Goal: Entertainment & Leisure: Consume media (video, audio)

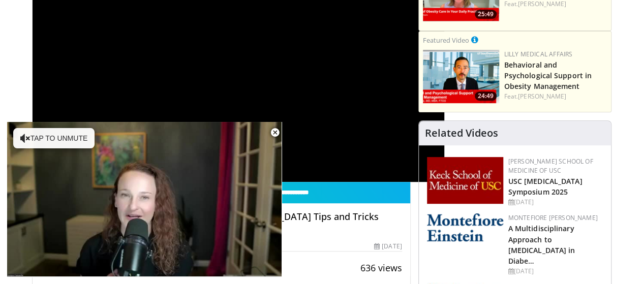
scroll to position [185, 0]
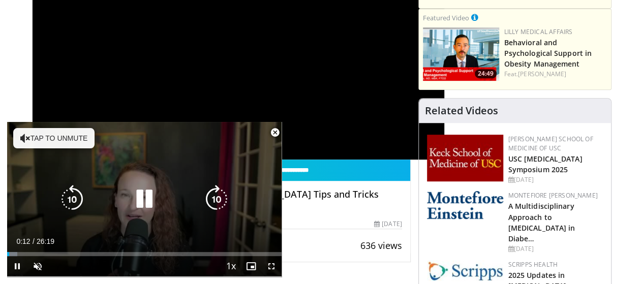
click at [46, 142] on button "Tap to unmute" at bounding box center [53, 138] width 81 height 20
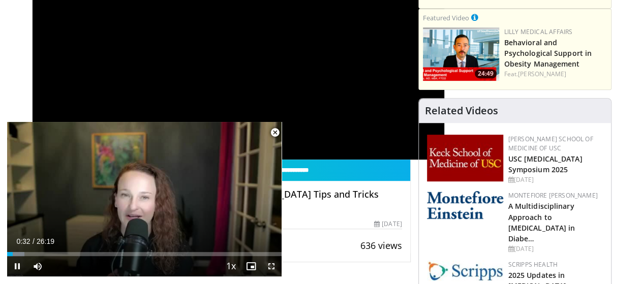
click at [272, 269] on span "Video Player" at bounding box center [271, 266] width 20 height 20
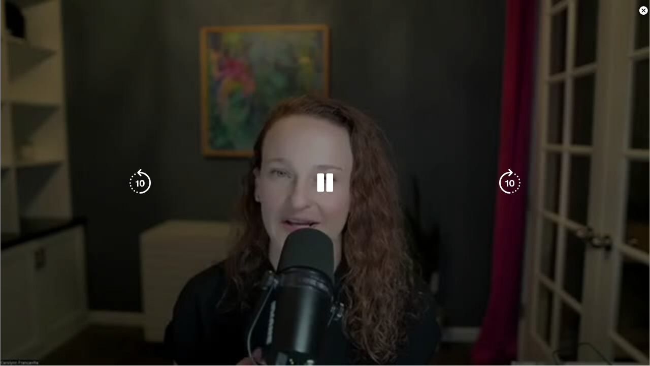
click at [272, 283] on div "10 seconds Tap to unmute" at bounding box center [325, 182] width 650 height 365
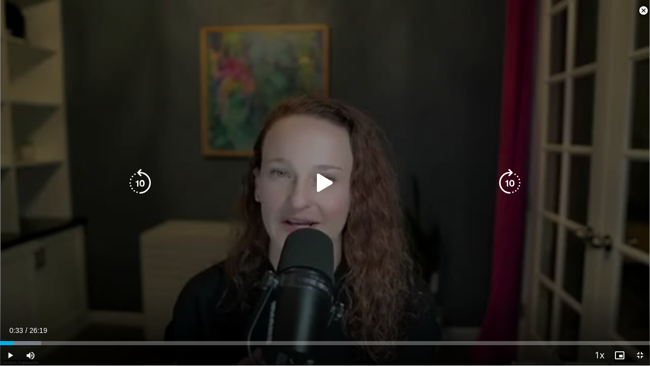
click at [326, 181] on icon "Video Player" at bounding box center [325, 183] width 28 height 28
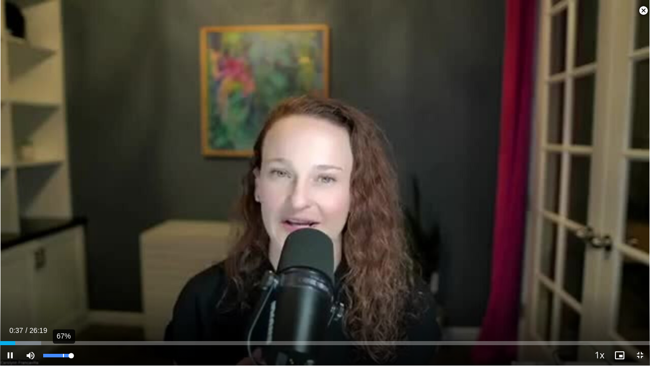
click at [62, 283] on div "67%" at bounding box center [57, 356] width 29 height 4
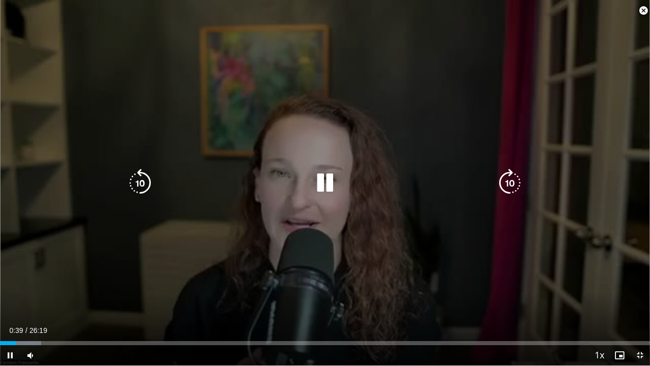
click at [620, 283] on div "10 seconds Tap to unmute" at bounding box center [325, 182] width 650 height 365
click at [319, 183] on icon "Video Player" at bounding box center [325, 183] width 28 height 28
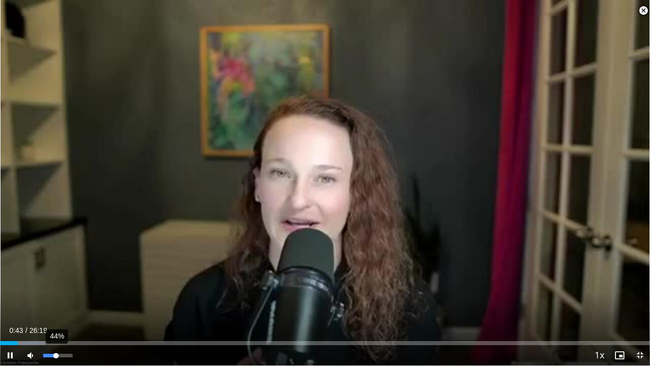
click at [56, 283] on div "44%" at bounding box center [57, 356] width 29 height 4
click at [640, 283] on span "Video Player" at bounding box center [640, 355] width 20 height 20
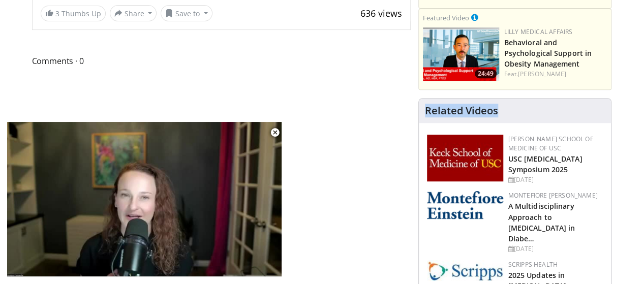
drag, startPoint x: 641, startPoint y: 70, endPoint x: 647, endPoint y: 71, distance: 6.1
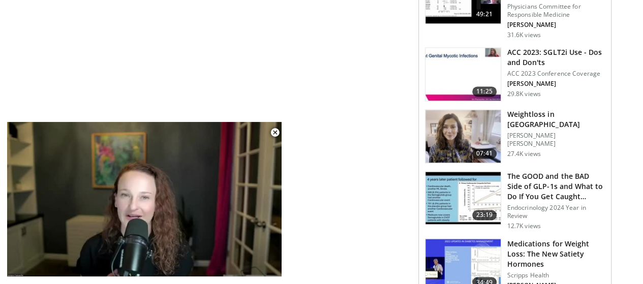
scroll to position [803, 0]
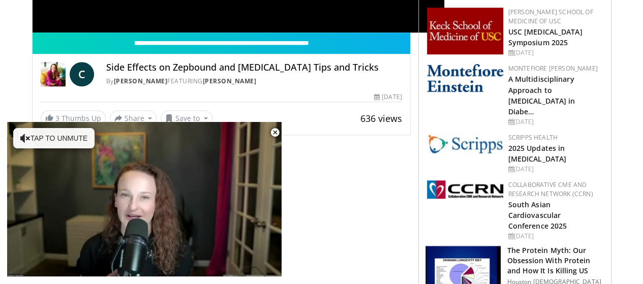
scroll to position [334, 0]
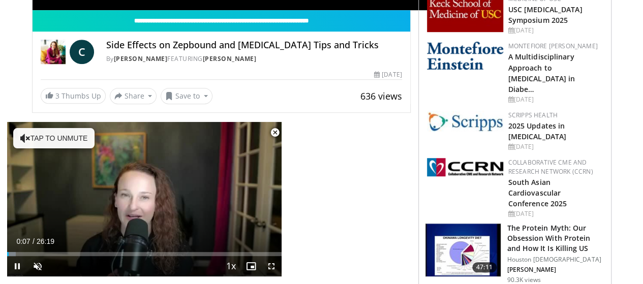
click at [273, 133] on span "Video Player" at bounding box center [275, 132] width 20 height 20
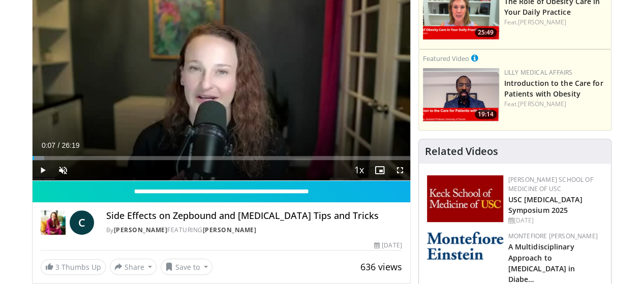
scroll to position [139, 0]
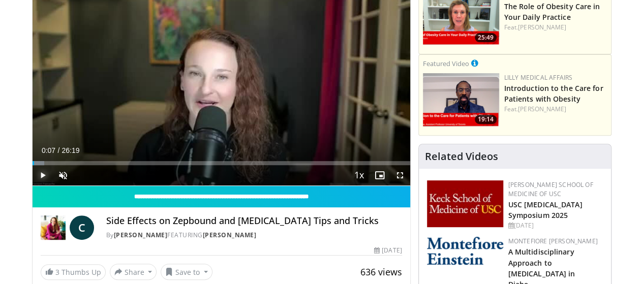
click at [33, 185] on span "Video Player" at bounding box center [43, 175] width 20 height 20
click at [53, 185] on span "Video Player" at bounding box center [63, 175] width 20 height 20
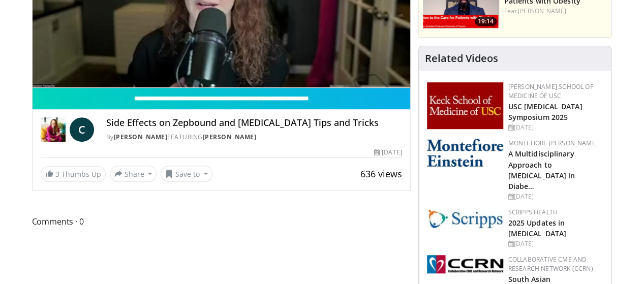
scroll to position [103, 0]
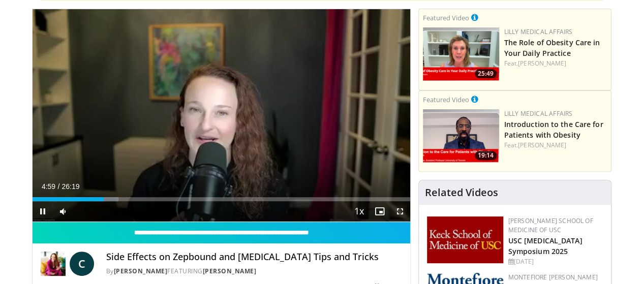
click at [409, 221] on span "Video Player" at bounding box center [400, 211] width 20 height 20
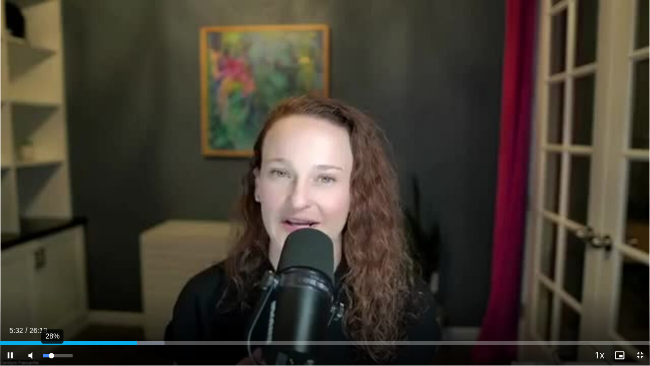
click at [51, 283] on div "28%" at bounding box center [57, 356] width 29 height 4
click at [642, 283] on span "Video Player" at bounding box center [640, 355] width 20 height 20
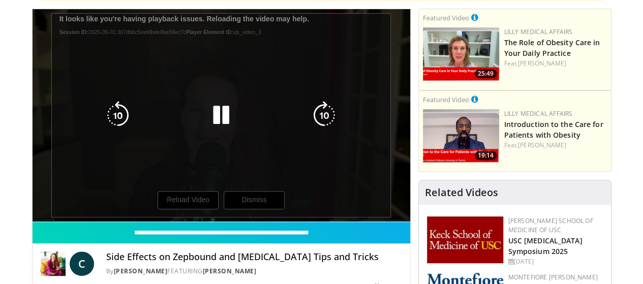
click at [182, 218] on div "10 seconds Tap to unmute" at bounding box center [221, 115] width 377 height 212
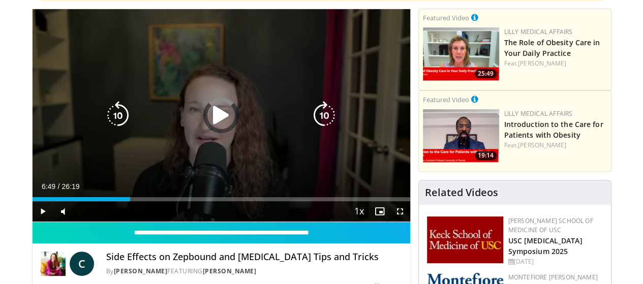
click at [182, 201] on div "Loaded : 25.92% 06:49 25:06" at bounding box center [221, 199] width 377 height 4
click at [207, 121] on icon "Video Player" at bounding box center [221, 115] width 28 height 28
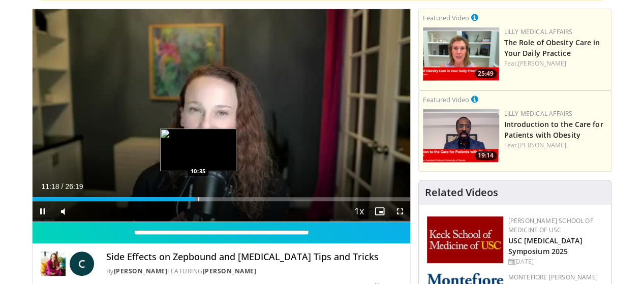
click at [198, 201] on div "Progress Bar" at bounding box center [198, 199] width 1 height 4
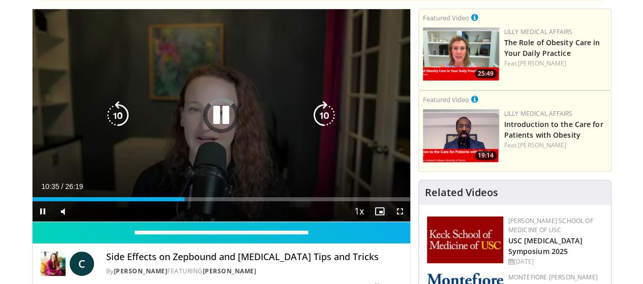
click at [105, 123] on icon "Video Player" at bounding box center [118, 115] width 28 height 28
click at [208, 124] on icon "Video Player" at bounding box center [221, 115] width 28 height 28
click at [212, 124] on icon "Video Player" at bounding box center [221, 115] width 28 height 28
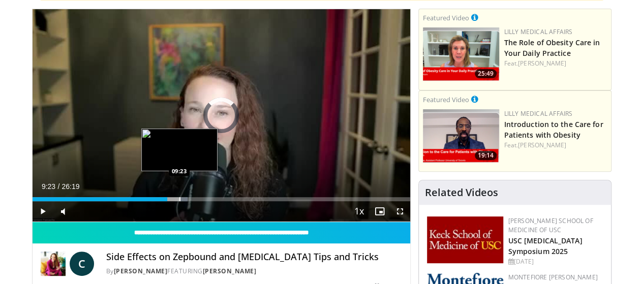
click at [179, 201] on div "Progress Bar" at bounding box center [179, 199] width 1 height 4
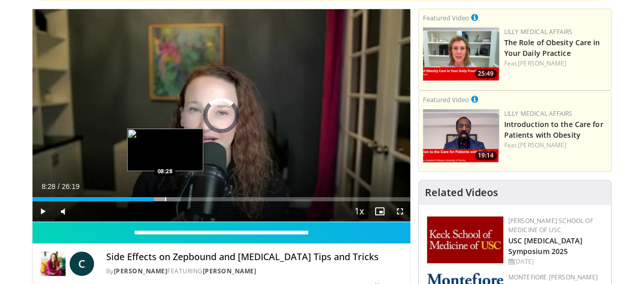
click at [165, 201] on div "Progress Bar" at bounding box center [165, 199] width 1 height 4
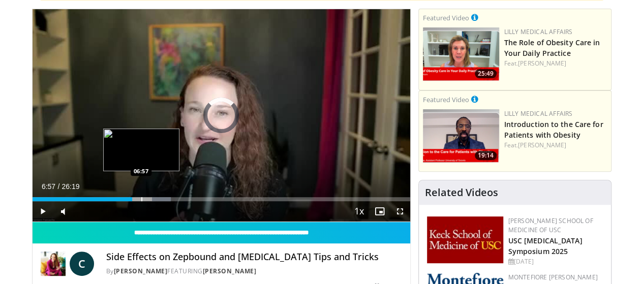
click at [141, 201] on div "Progress Bar" at bounding box center [141, 199] width 1 height 4
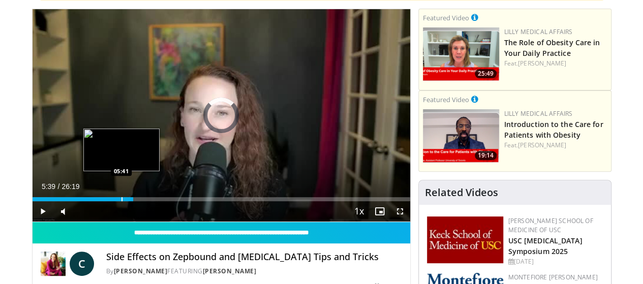
click at [94, 201] on div "Loaded : 0.00% 05:39 05:41" at bounding box center [221, 196] width 377 height 10
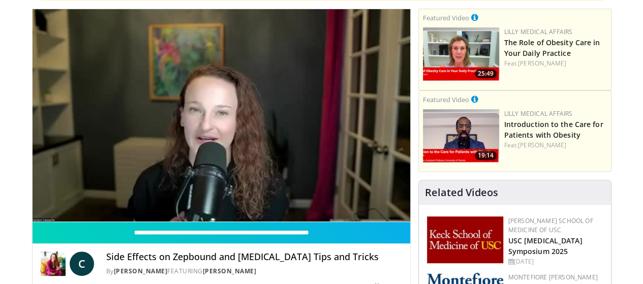
click at [94, 214] on video-js "**********" at bounding box center [221, 115] width 377 height 213
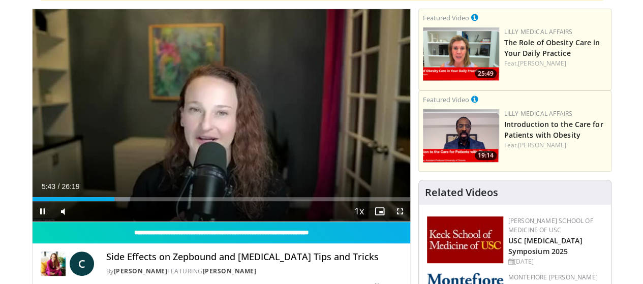
click at [407, 221] on span "Video Player" at bounding box center [400, 211] width 20 height 20
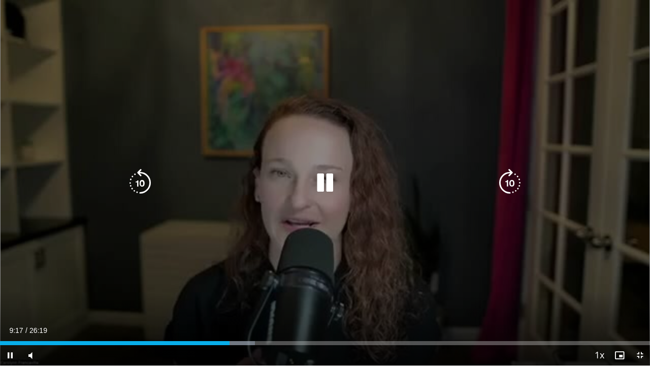
click at [140, 182] on icon "Video Player" at bounding box center [140, 183] width 28 height 28
click at [144, 174] on icon "Video Player" at bounding box center [140, 183] width 28 height 28
click at [141, 177] on icon "Video Player" at bounding box center [140, 183] width 28 height 28
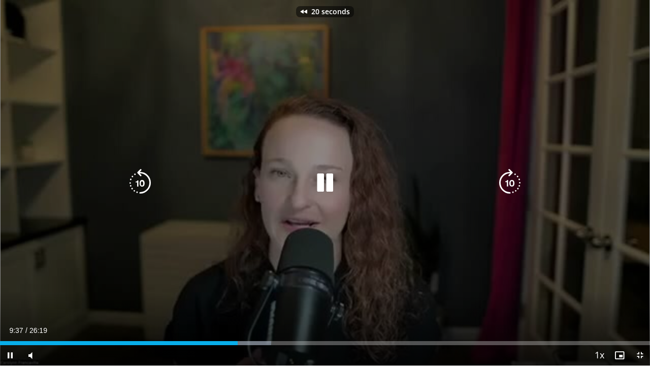
click at [141, 177] on icon "Video Player" at bounding box center [140, 183] width 28 height 28
click at [145, 175] on icon "Video Player" at bounding box center [140, 183] width 28 height 28
click at [142, 175] on icon "Video Player" at bounding box center [140, 183] width 28 height 28
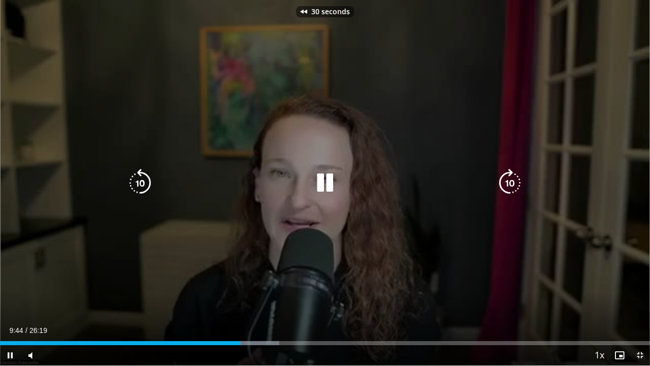
click at [142, 175] on icon "Video Player" at bounding box center [140, 183] width 28 height 28
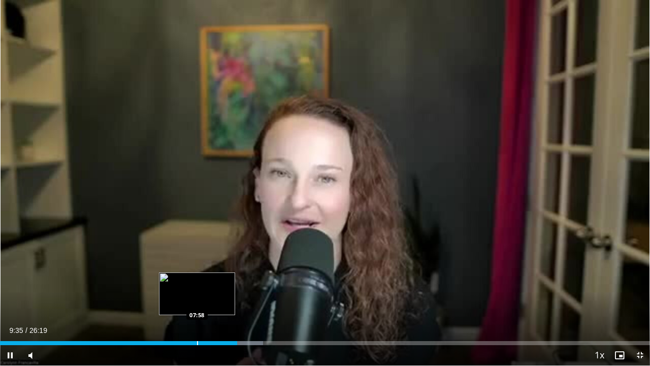
click at [197, 283] on div "Progress Bar" at bounding box center [197, 343] width 1 height 4
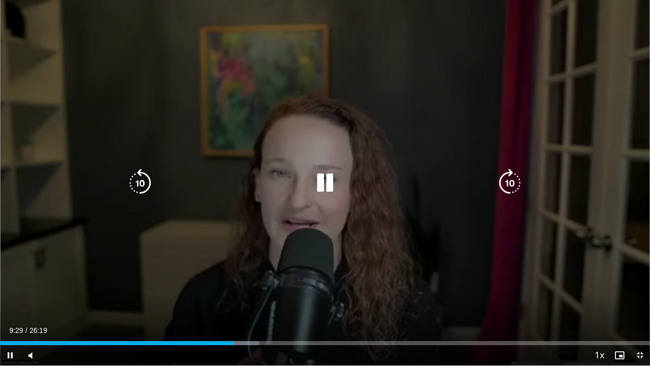
click at [320, 189] on icon "Video Player" at bounding box center [325, 183] width 28 height 28
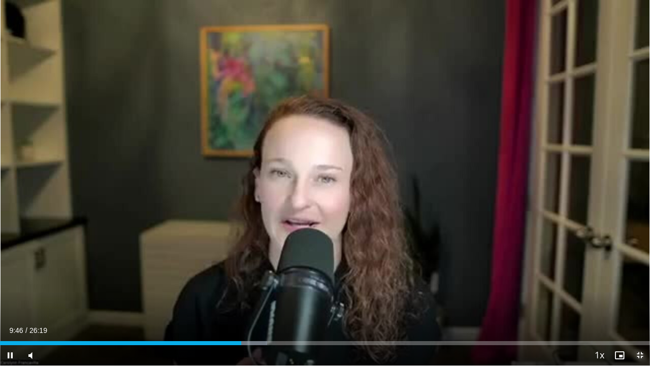
click at [637, 283] on span "Video Player" at bounding box center [640, 355] width 20 height 20
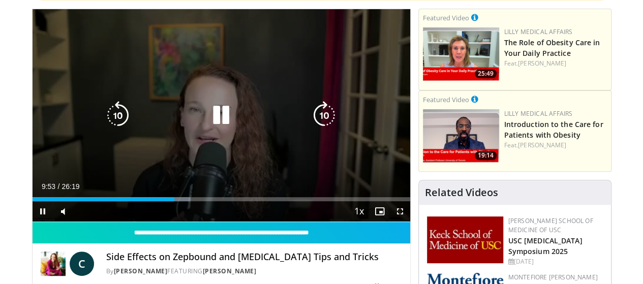
click at [214, 119] on icon "Video Player" at bounding box center [221, 115] width 28 height 28
